Goal: Transaction & Acquisition: Purchase product/service

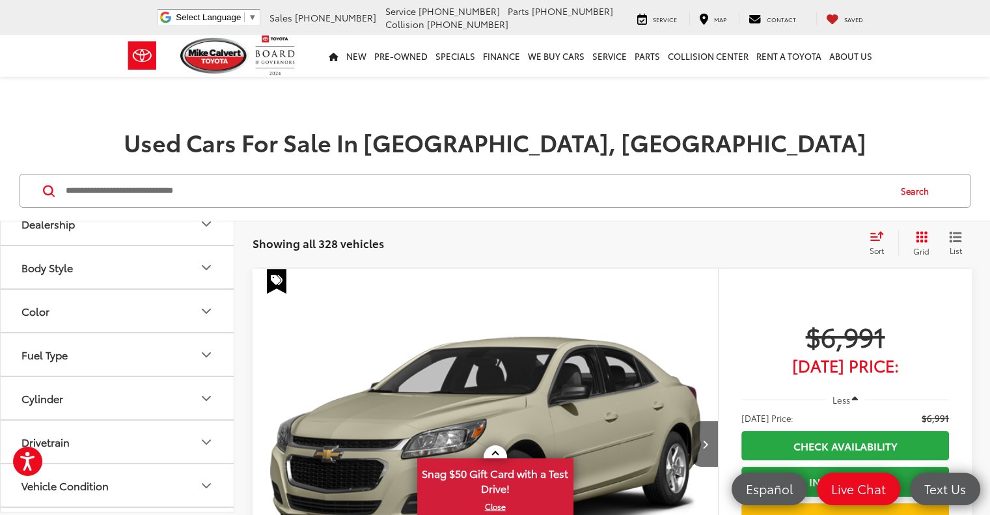
scroll to position [260, 0]
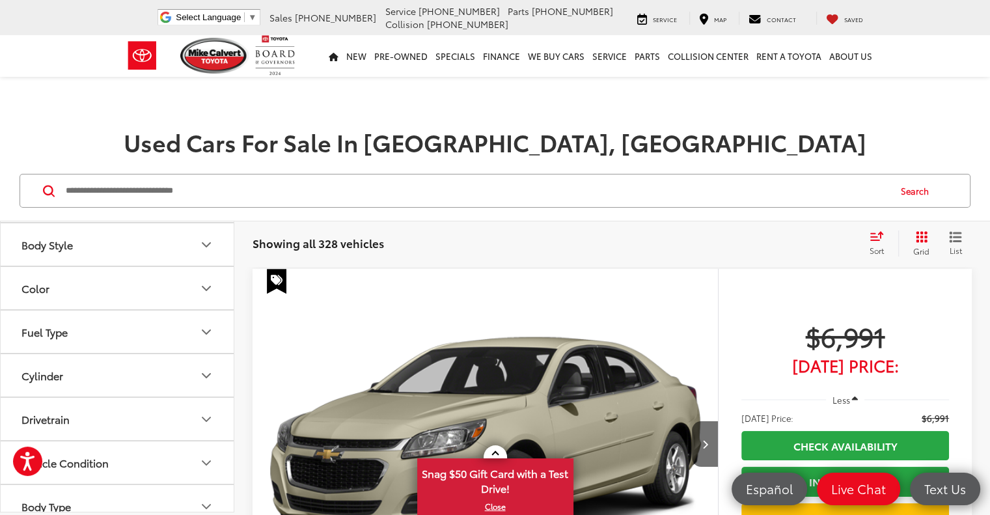
click at [129, 241] on button "Body Style" at bounding box center [118, 244] width 234 height 42
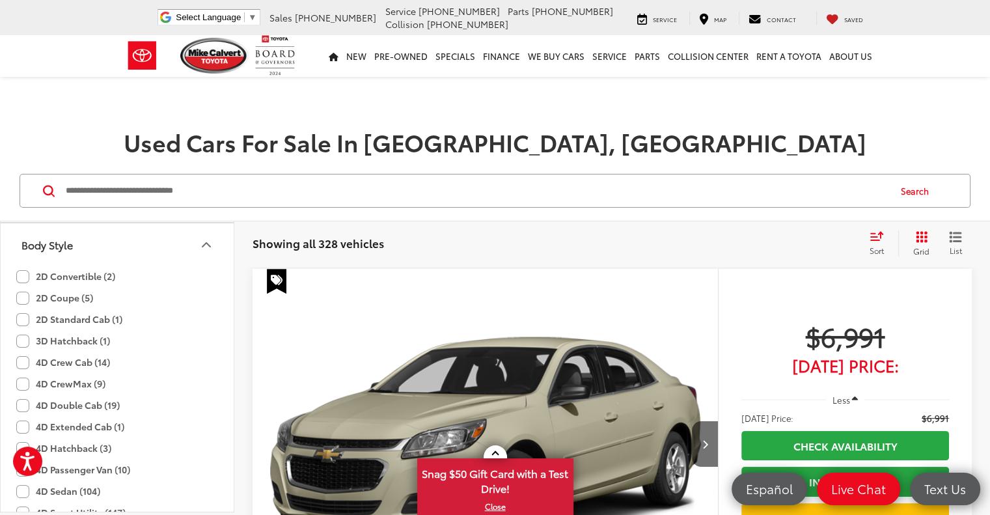
click at [94, 249] on button "Body Style" at bounding box center [118, 244] width 234 height 42
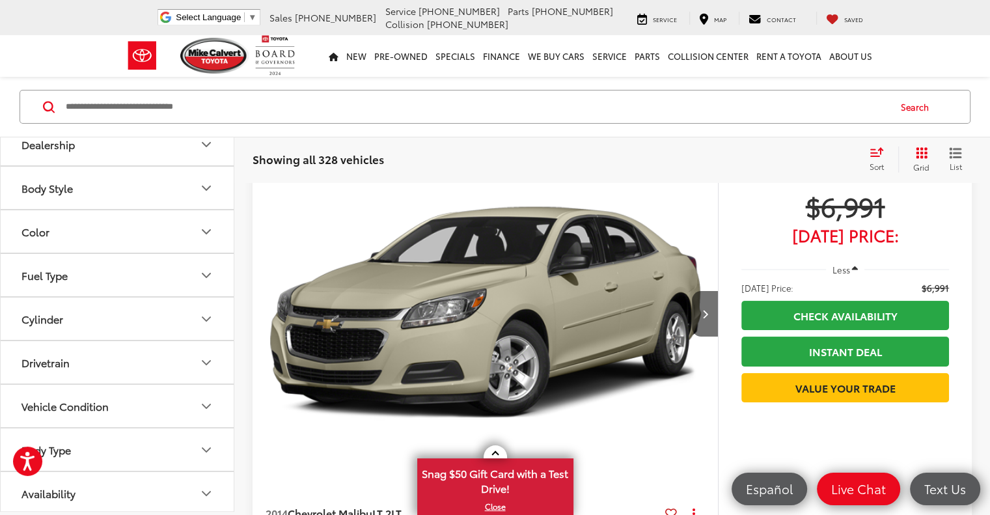
scroll to position [232, 0]
click at [133, 187] on button "Body Style" at bounding box center [118, 188] width 234 height 42
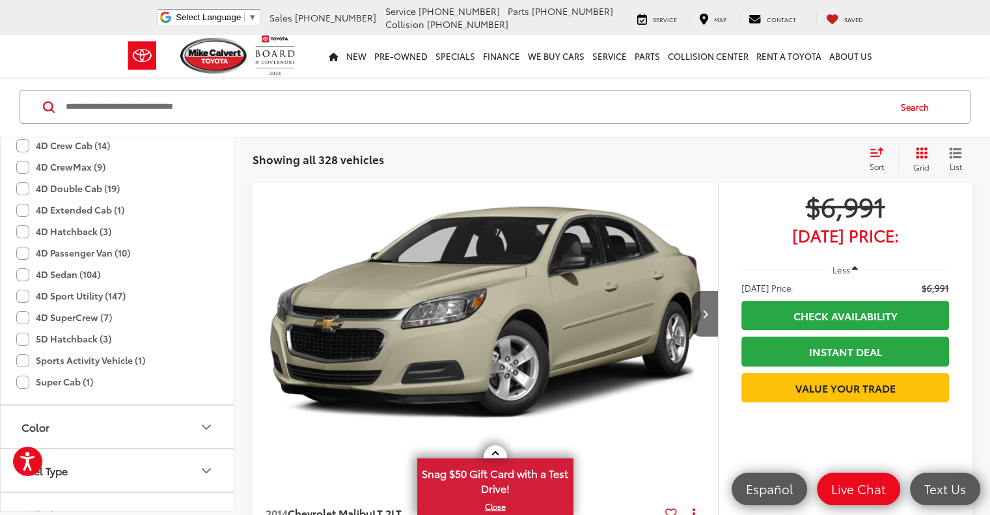
scroll to position [327, 0]
click at [21, 208] on label "4D Crew Cab (14)" at bounding box center [63, 210] width 94 height 21
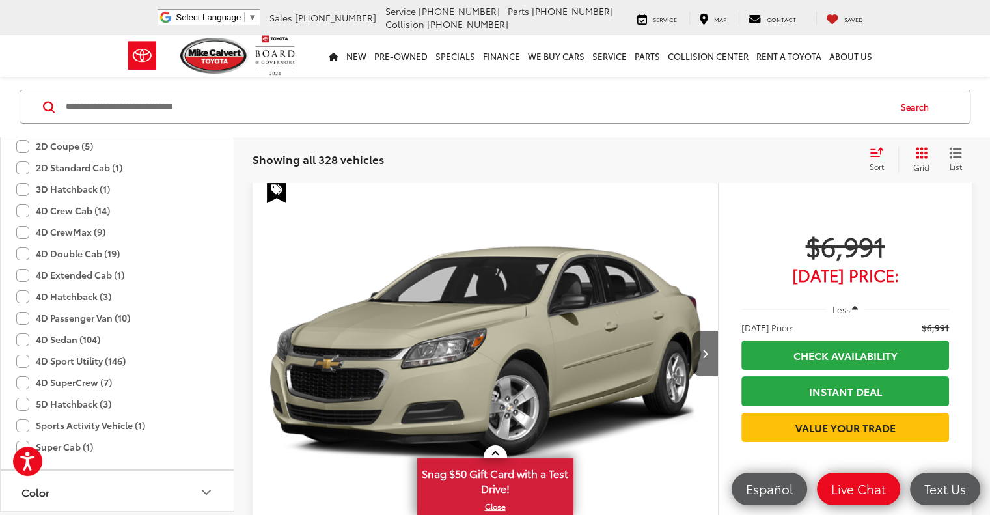
click at [21, 227] on label "4D CrewMax (9)" at bounding box center [60, 231] width 89 height 21
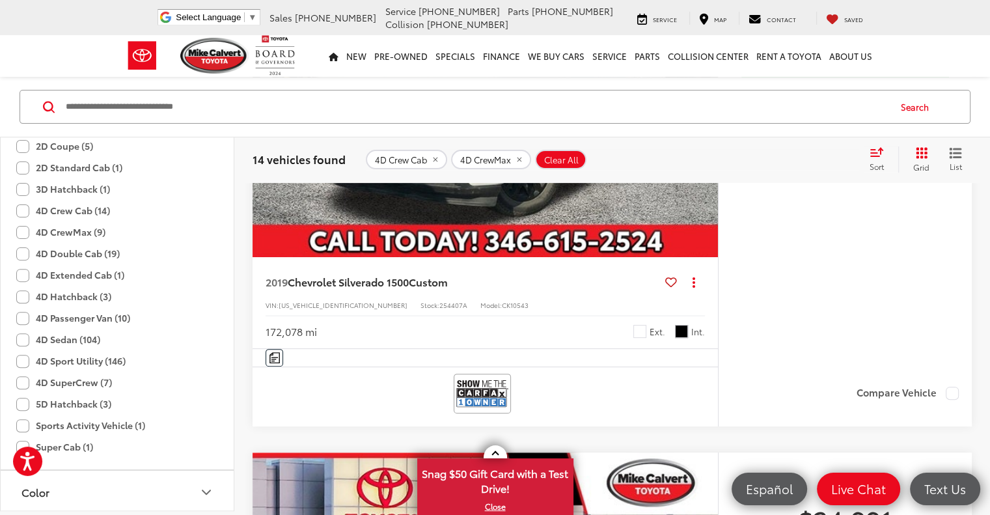
scroll to position [83, 0]
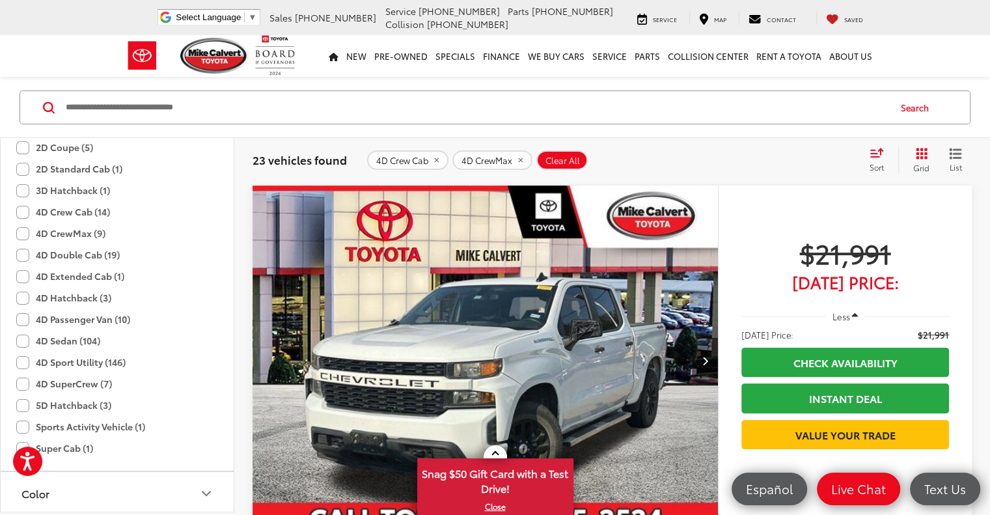
click at [20, 251] on label "4D Double Cab (19)" at bounding box center [67, 254] width 103 height 21
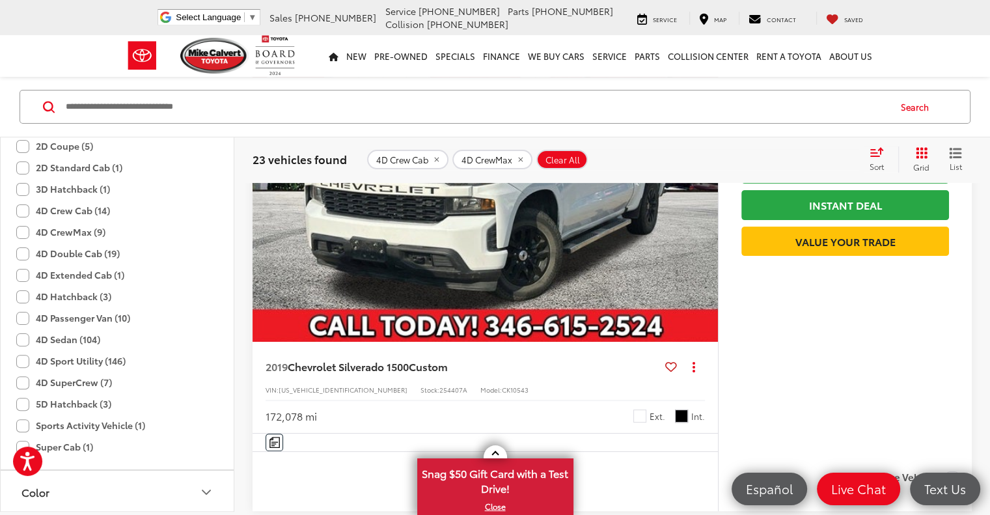
click at [21, 272] on label "4D Extended Cab (1)" at bounding box center [70, 274] width 108 height 21
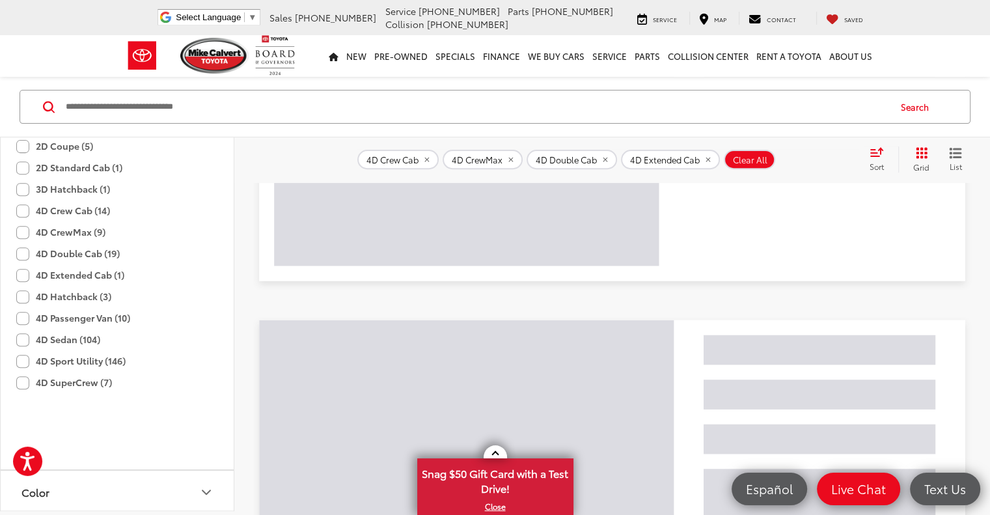
scroll to position [132, 0]
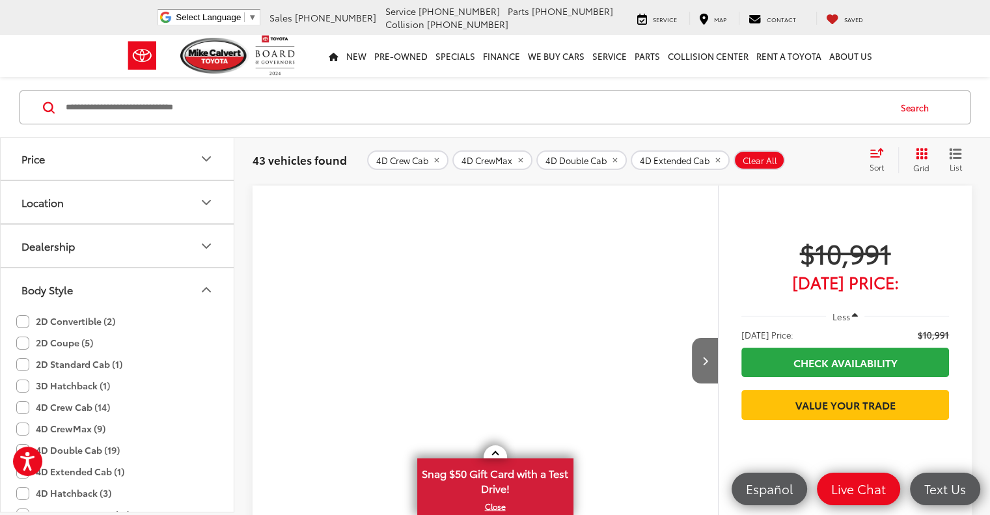
click at [102, 284] on button "Body Style" at bounding box center [118, 289] width 234 height 42
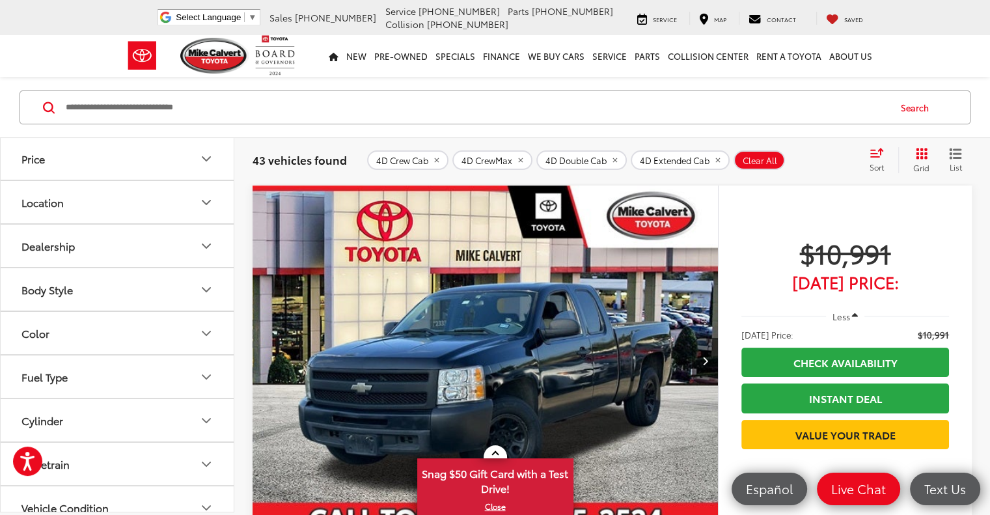
click at [119, 199] on button "Location" at bounding box center [118, 202] width 234 height 42
click at [130, 164] on button "Price" at bounding box center [118, 158] width 234 height 42
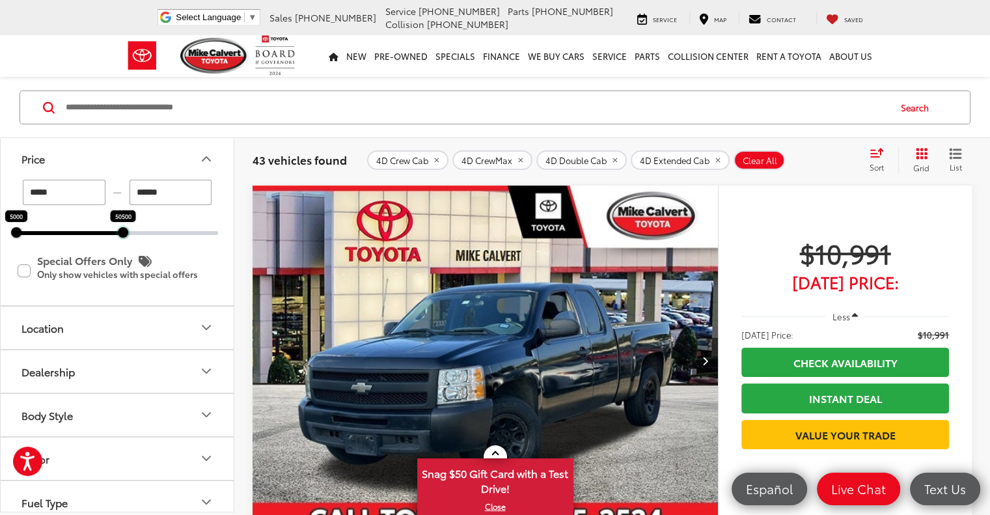
drag, startPoint x: 216, startPoint y: 233, endPoint x: 121, endPoint y: 231, distance: 95.1
click at [121, 231] on div at bounding box center [123, 232] width 10 height 10
type input "******"
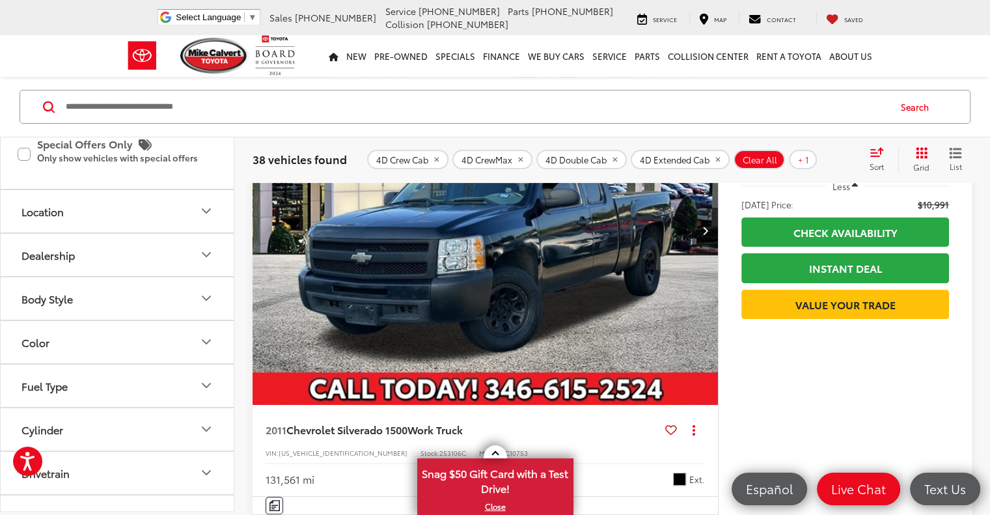
scroll to position [262, 0]
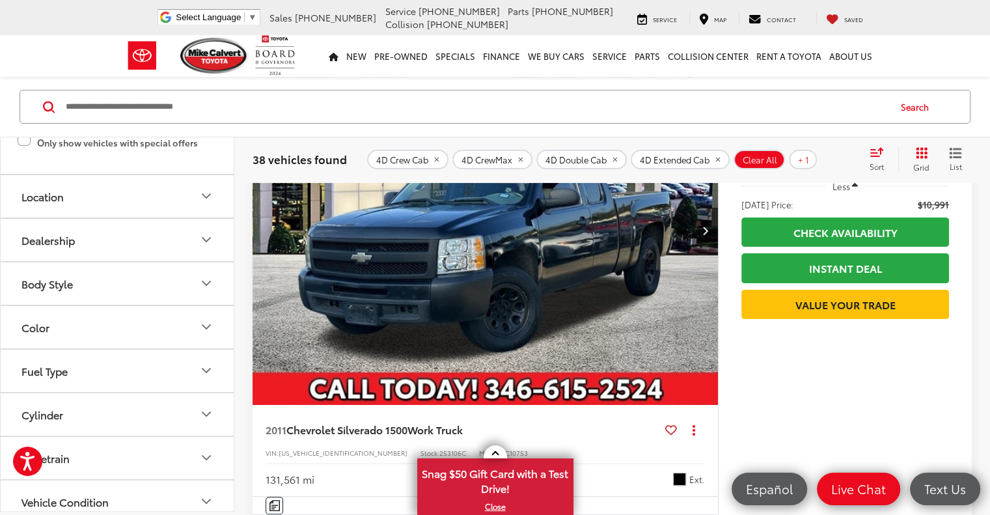
click at [206, 292] on button "Body Style" at bounding box center [118, 283] width 234 height 42
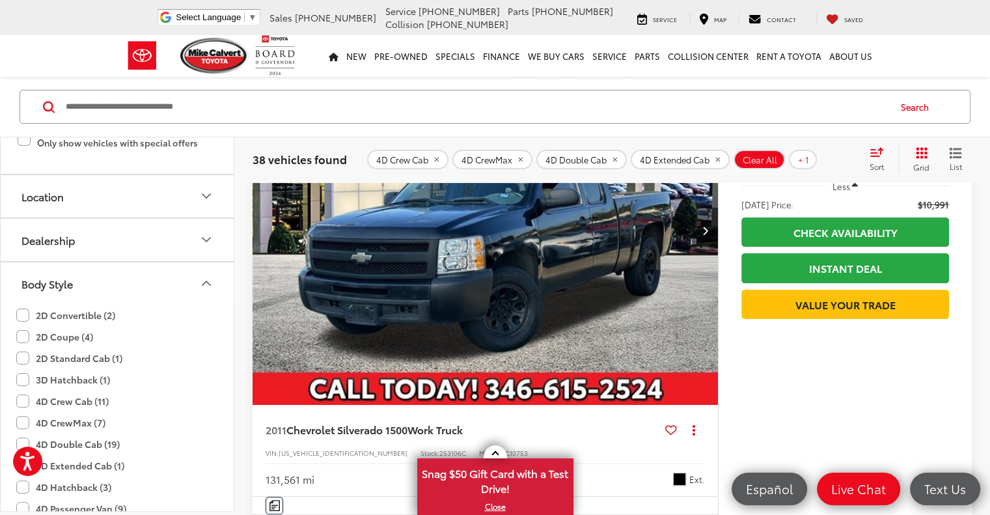
click at [206, 292] on button "Body Style" at bounding box center [118, 283] width 234 height 42
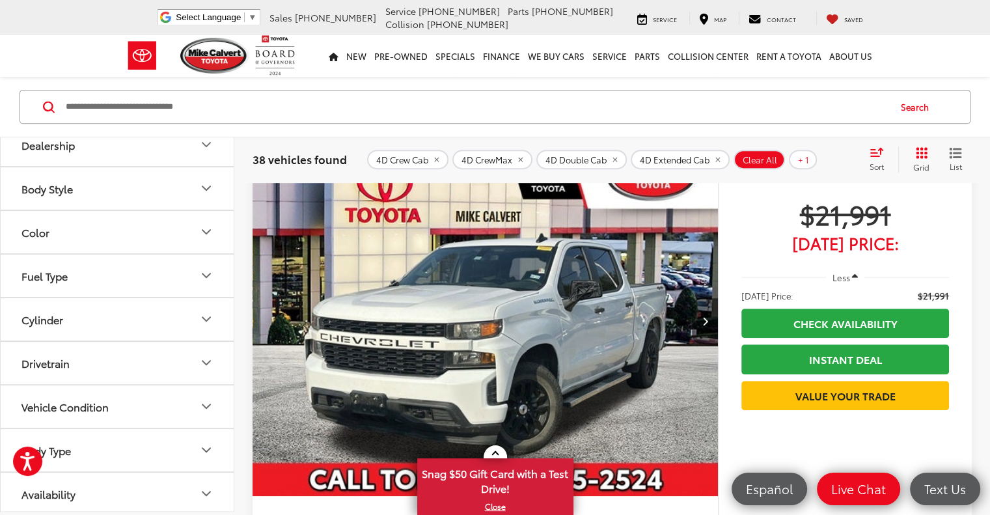
scroll to position [669, 0]
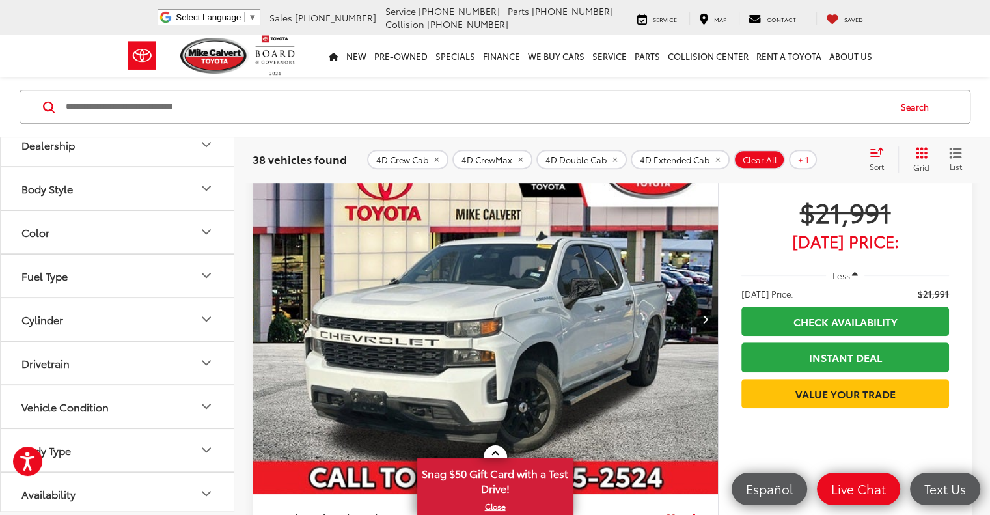
click at [135, 450] on button "Body Type" at bounding box center [118, 450] width 234 height 42
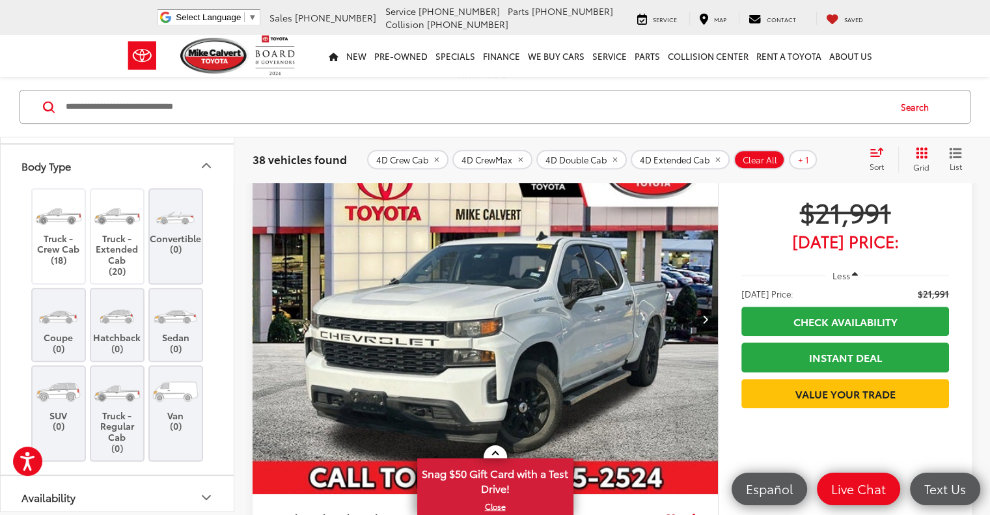
scroll to position [644, 0]
click at [46, 241] on label "Truck - Crew Cab (18)" at bounding box center [59, 228] width 53 height 70
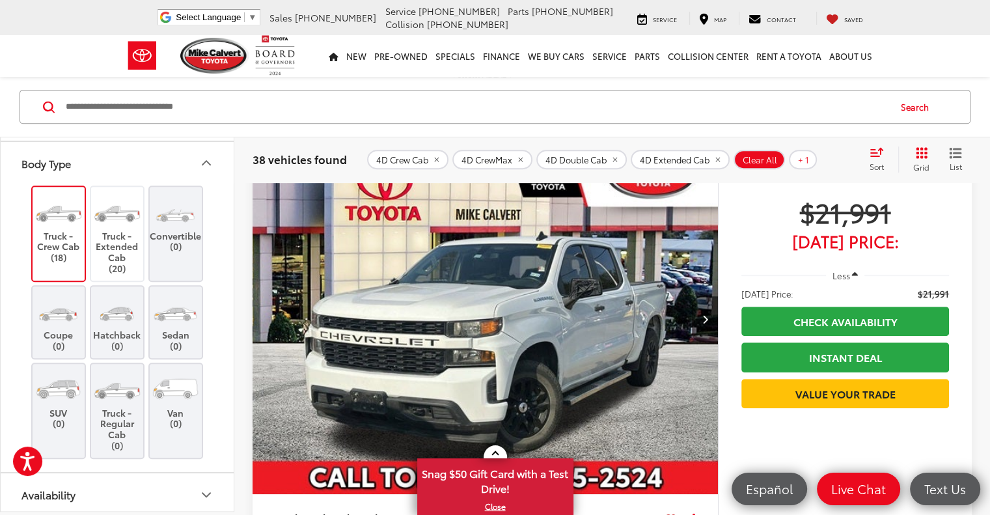
scroll to position [83, 0]
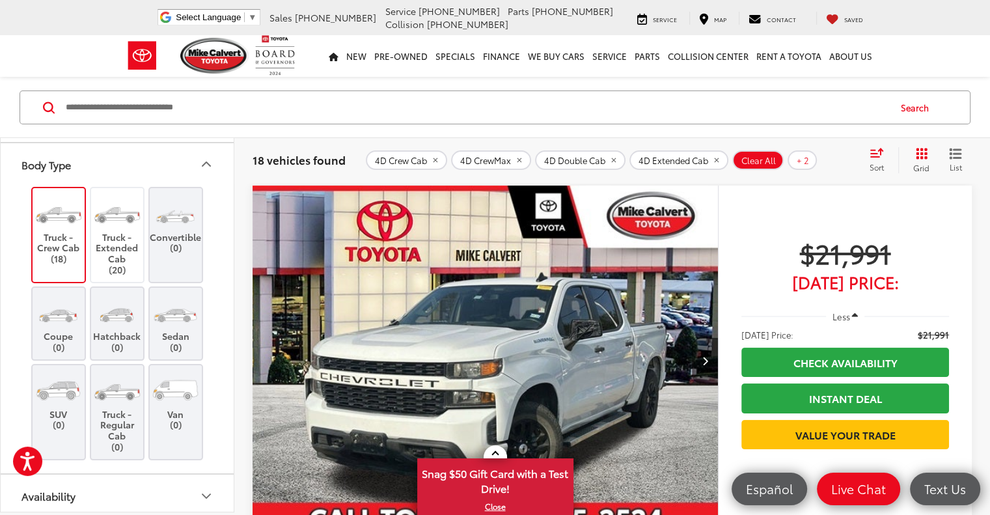
click at [156, 161] on button "Body Type" at bounding box center [118, 164] width 234 height 42
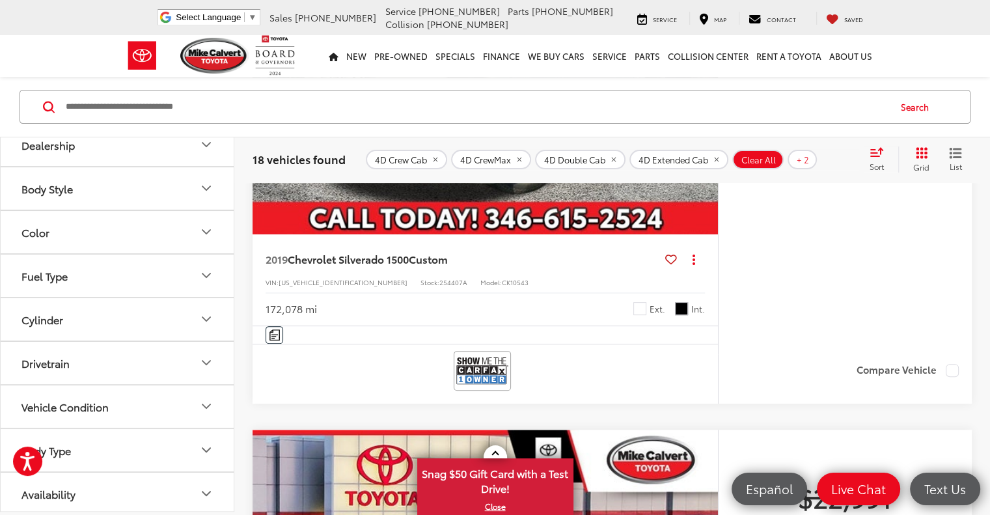
scroll to position [391, 0]
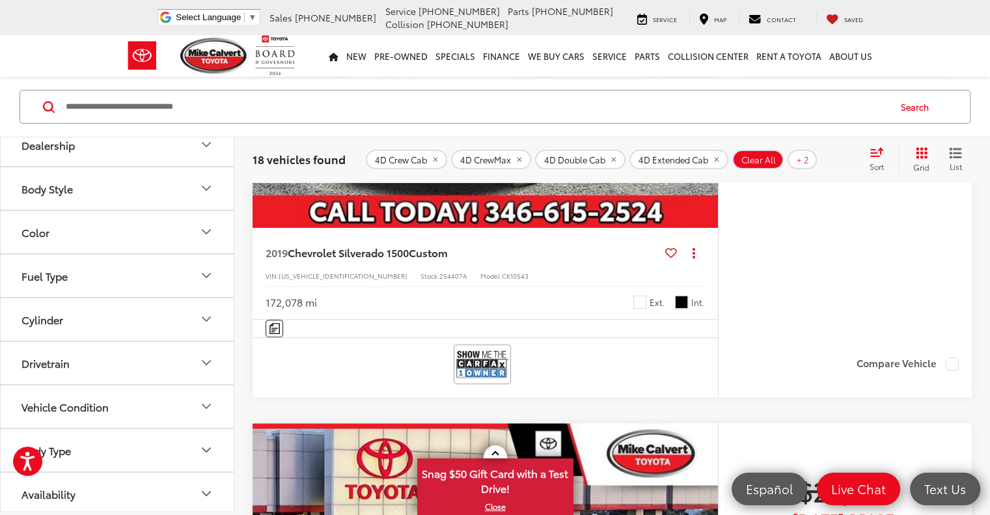
click at [875, 163] on span "Sort" at bounding box center [877, 166] width 14 height 11
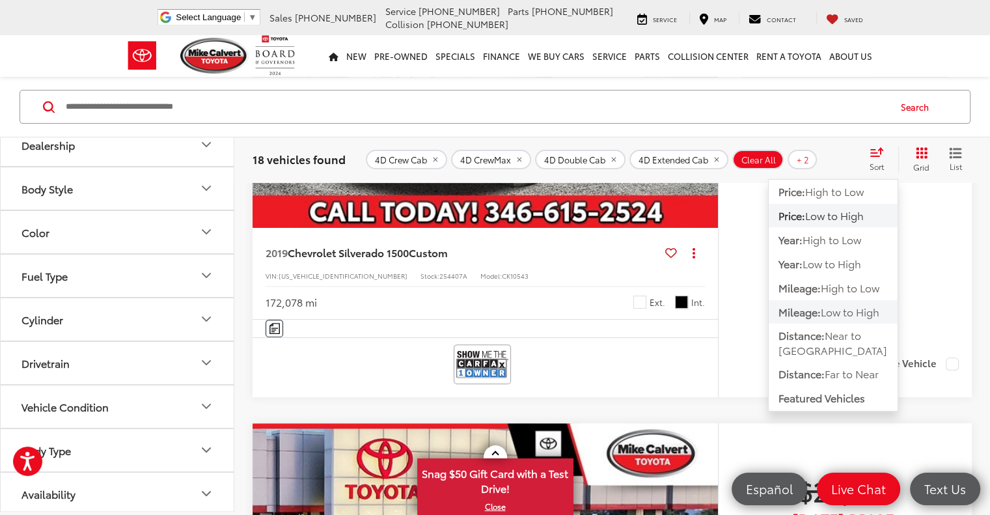
click at [819, 315] on span "Mileage:" at bounding box center [799, 311] width 42 height 15
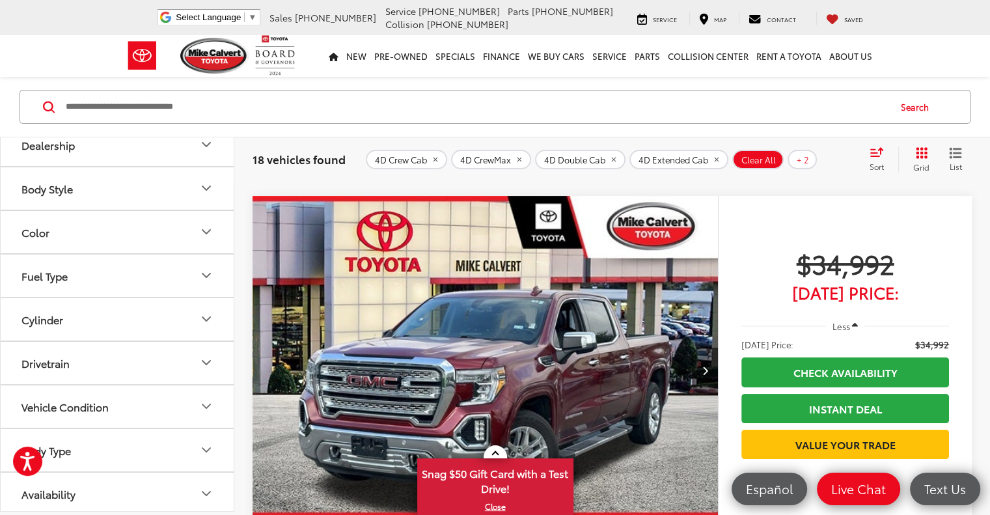
scroll to position [4965, 0]
